Goal: Transaction & Acquisition: Purchase product/service

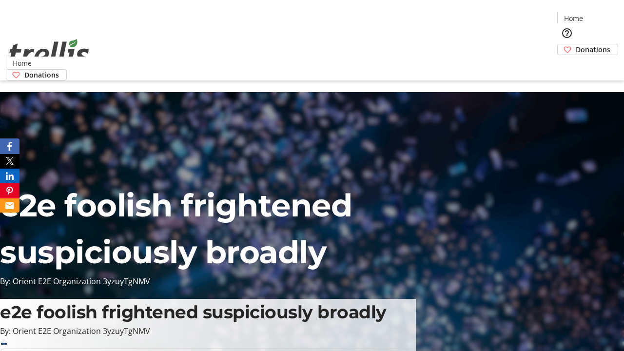
click at [575, 44] on span "Donations" at bounding box center [592, 49] width 35 height 10
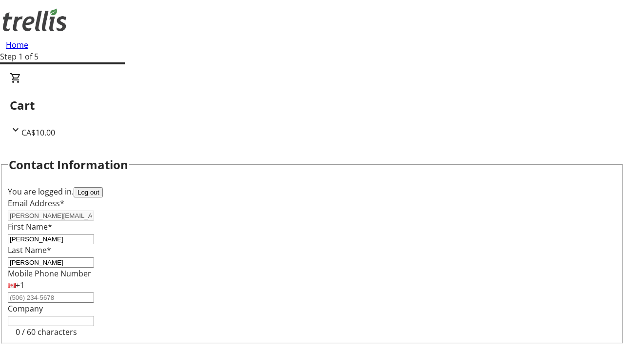
select select "BC"
select select "CA"
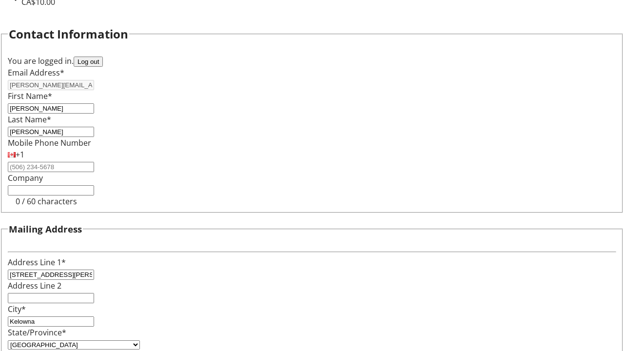
type input "V1Y 0C2"
